Goal: Task Accomplishment & Management: Complete application form

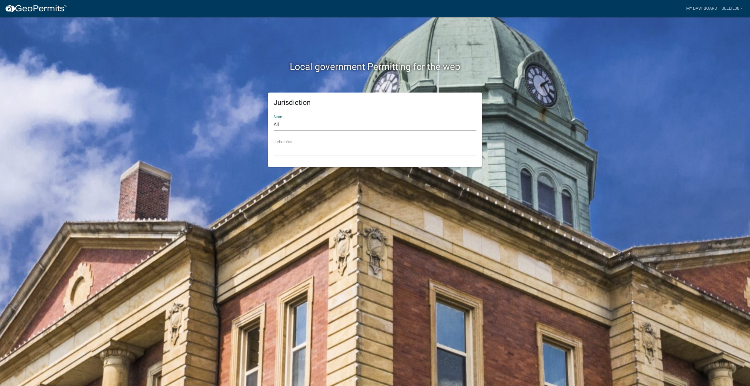
click at [308, 120] on select "All [US_STATE] [US_STATE] [US_STATE] [US_STATE] [US_STATE] [US_STATE] [US_STATE…" at bounding box center [375, 125] width 203 height 12
select select "[US_STATE]"
click at [274, 119] on select "All [US_STATE] [US_STATE] [US_STATE] [US_STATE] [US_STATE] [US_STATE] [US_STATE…" at bounding box center [375, 125] width 203 height 12
click at [291, 150] on select "[GEOGRAPHIC_DATA], [US_STATE] [GEOGRAPHIC_DATA], [US_STATE] [GEOGRAPHIC_DATA], …" at bounding box center [375, 150] width 203 height 12
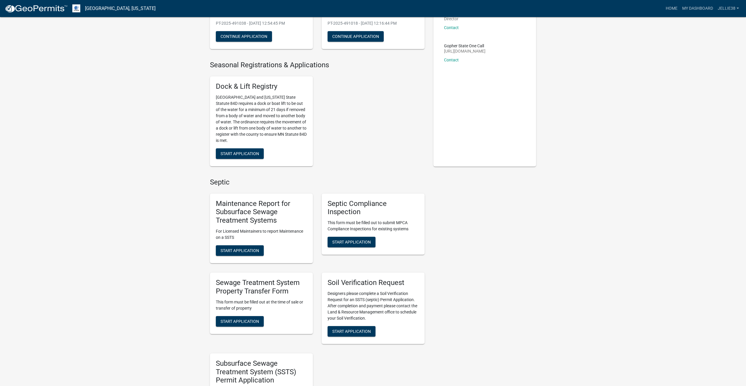
scroll to position [118, 0]
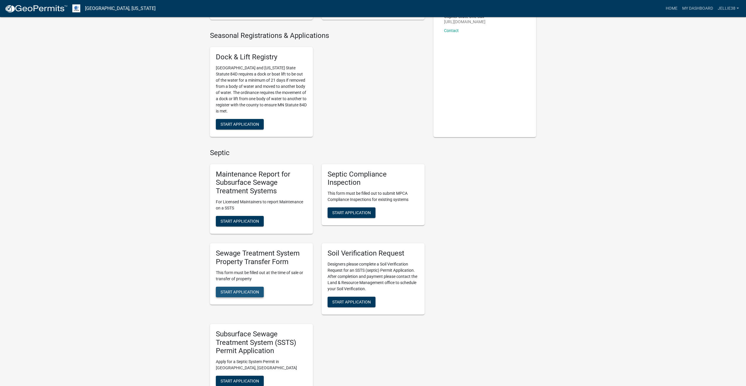
click at [237, 289] on button "Start Application" at bounding box center [240, 292] width 48 height 11
